Goal: Complete application form

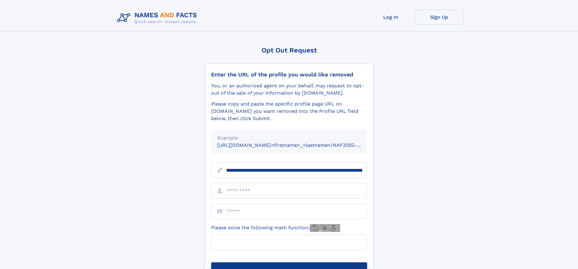
scroll to position [0, 69]
type input "**********"
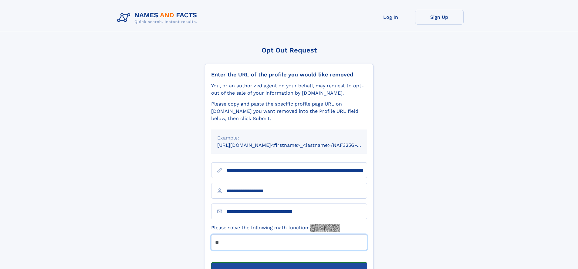
type input "**"
click at [289, 263] on button "Submit Opt Out Request" at bounding box center [289, 272] width 156 height 19
